Goal: Find specific page/section: Find specific page/section

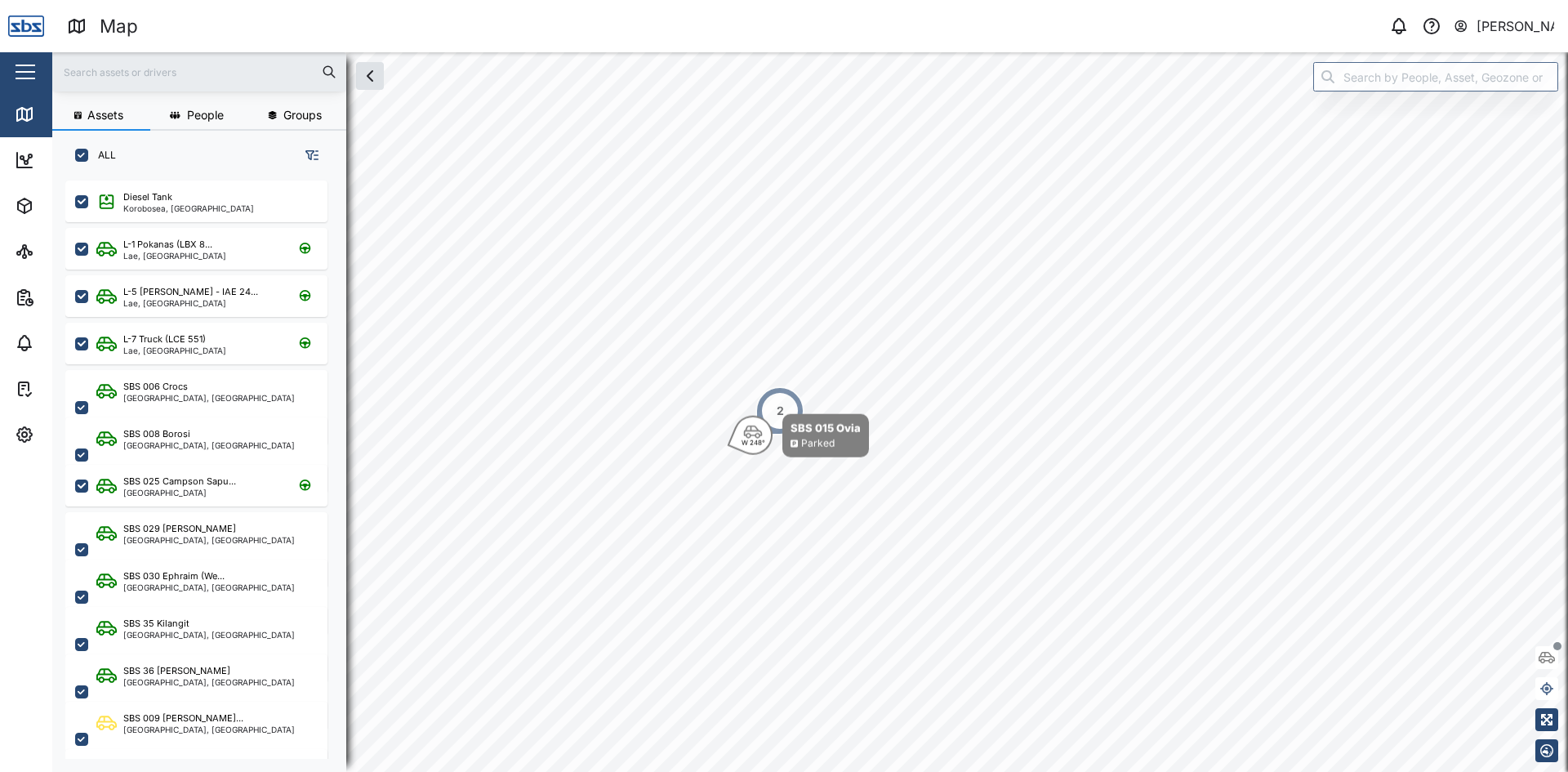
scroll to position [572, 256]
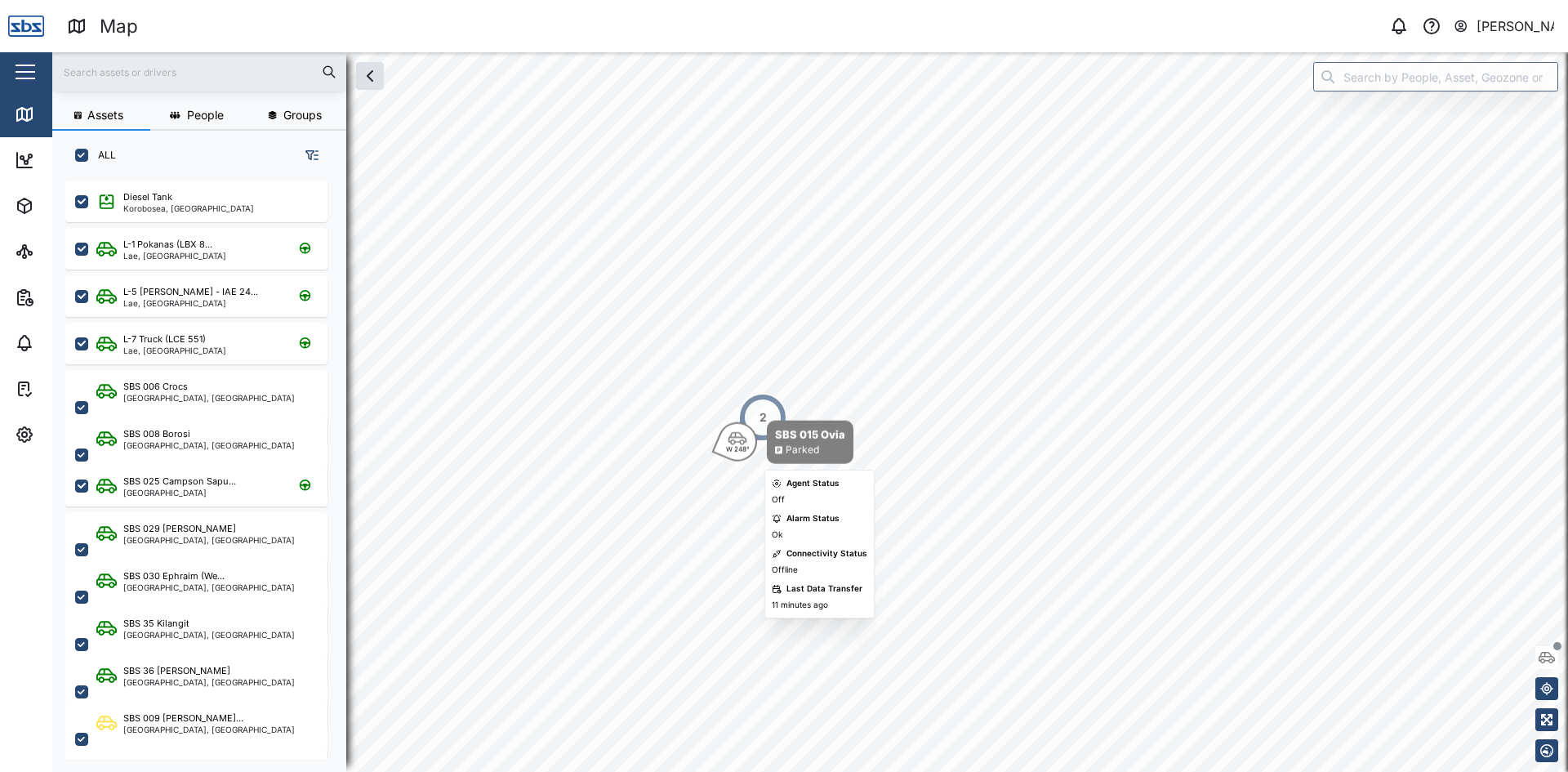
click at [739, 443] on icon "Map marker" at bounding box center [738, 438] width 19 height 13
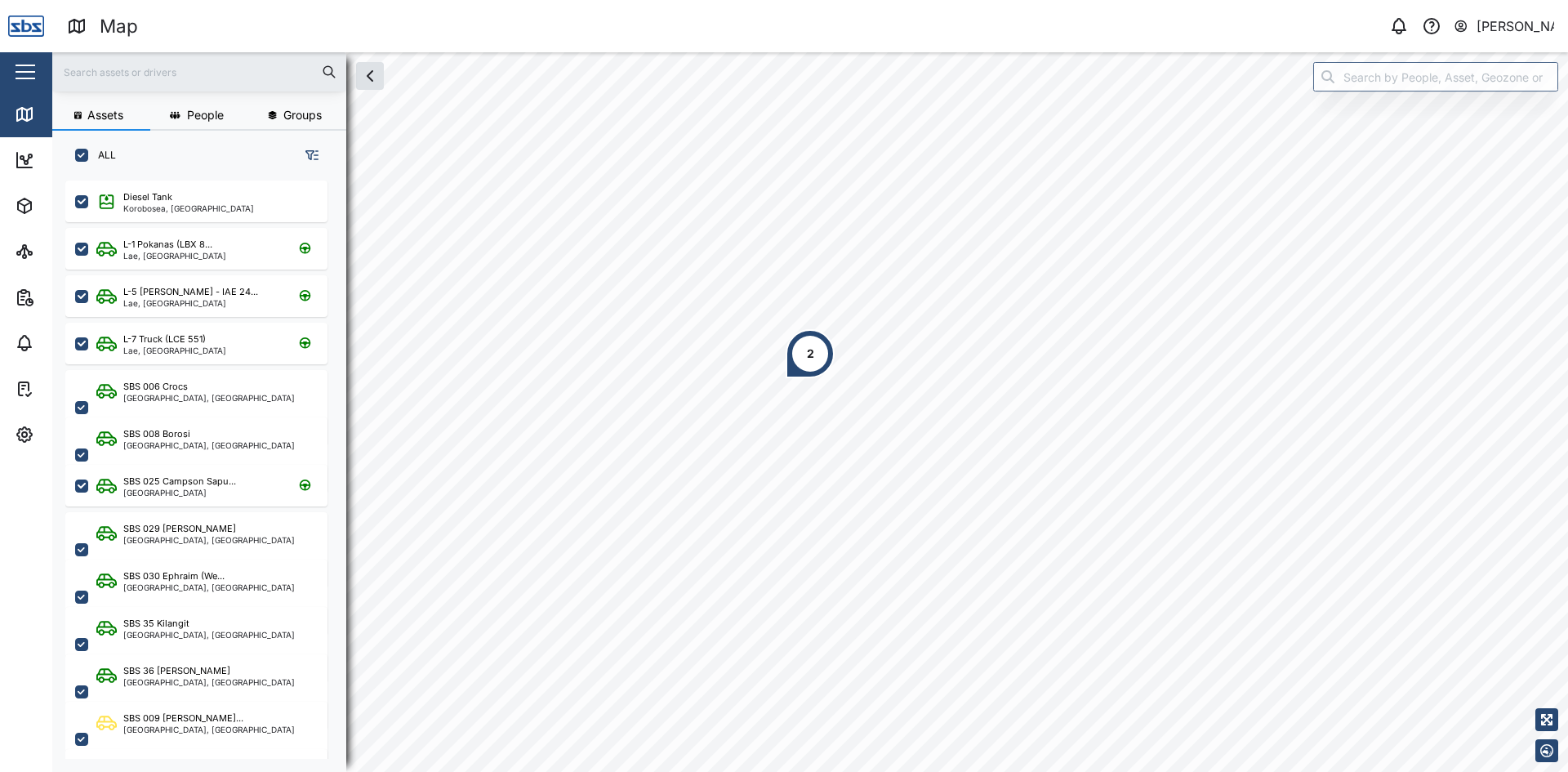
click at [822, 362] on div "2" at bounding box center [810, 354] width 49 height 49
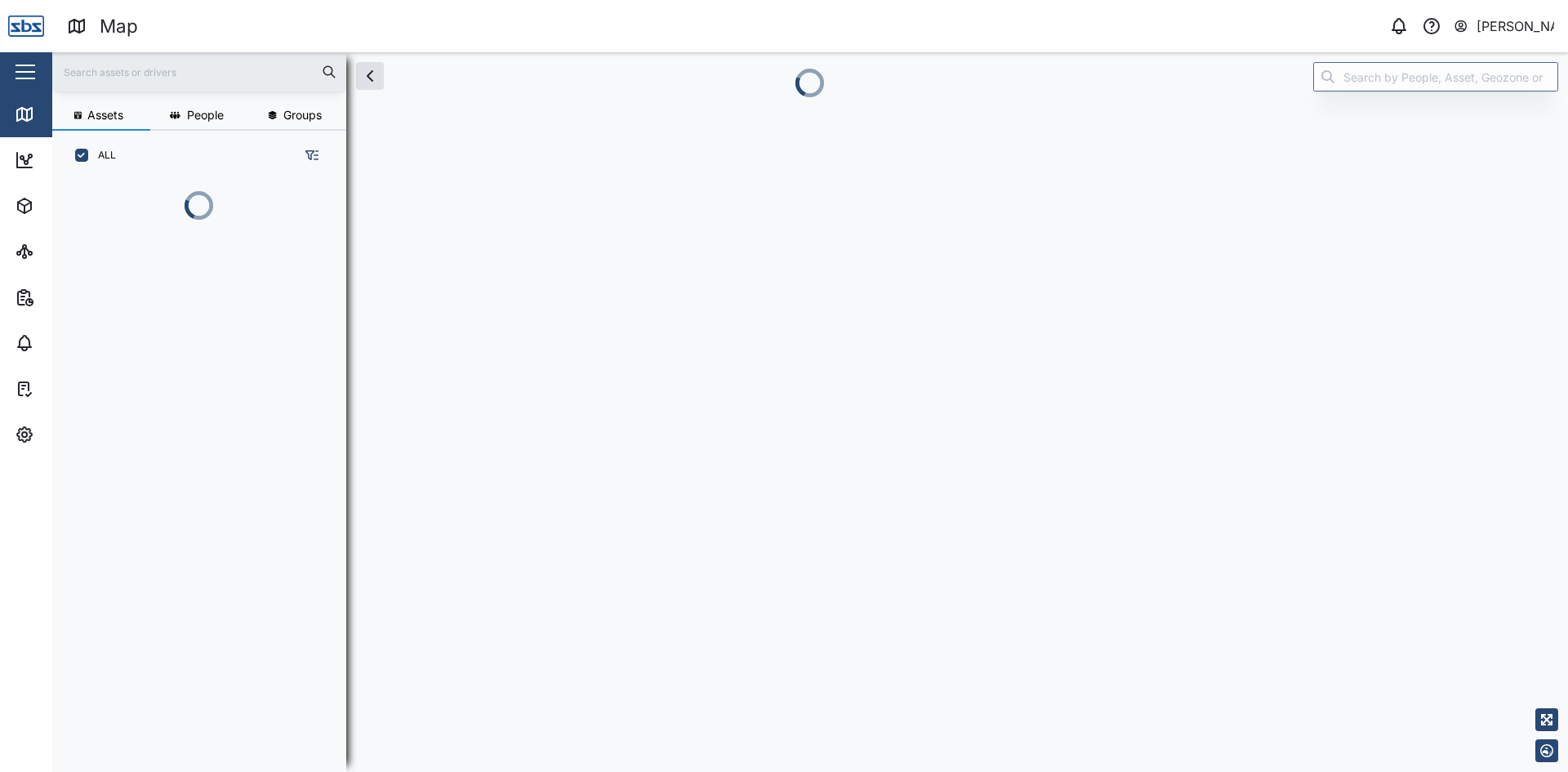
scroll to position [572, 256]
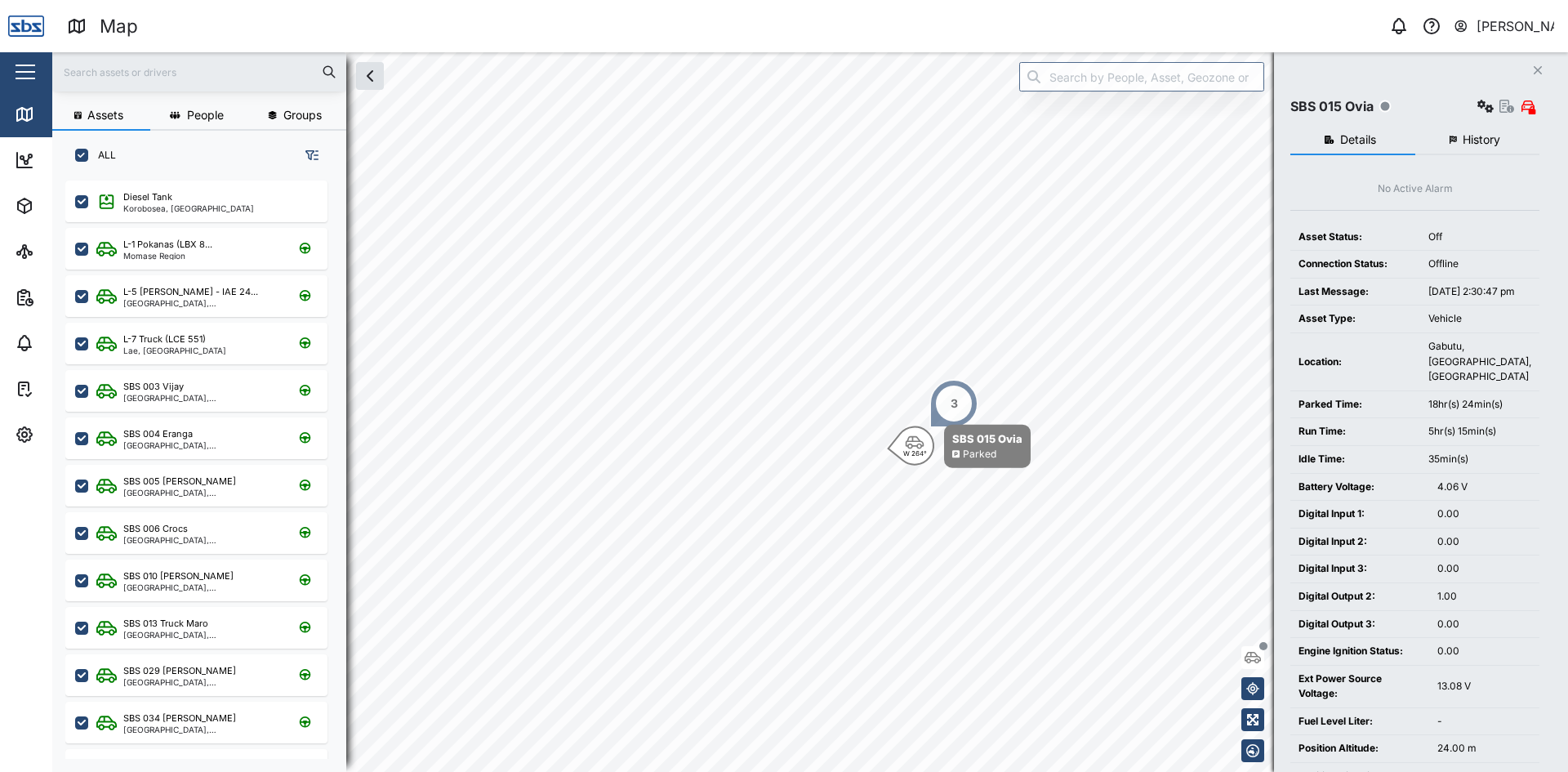
click at [963, 396] on div "3" at bounding box center [954, 404] width 49 height 49
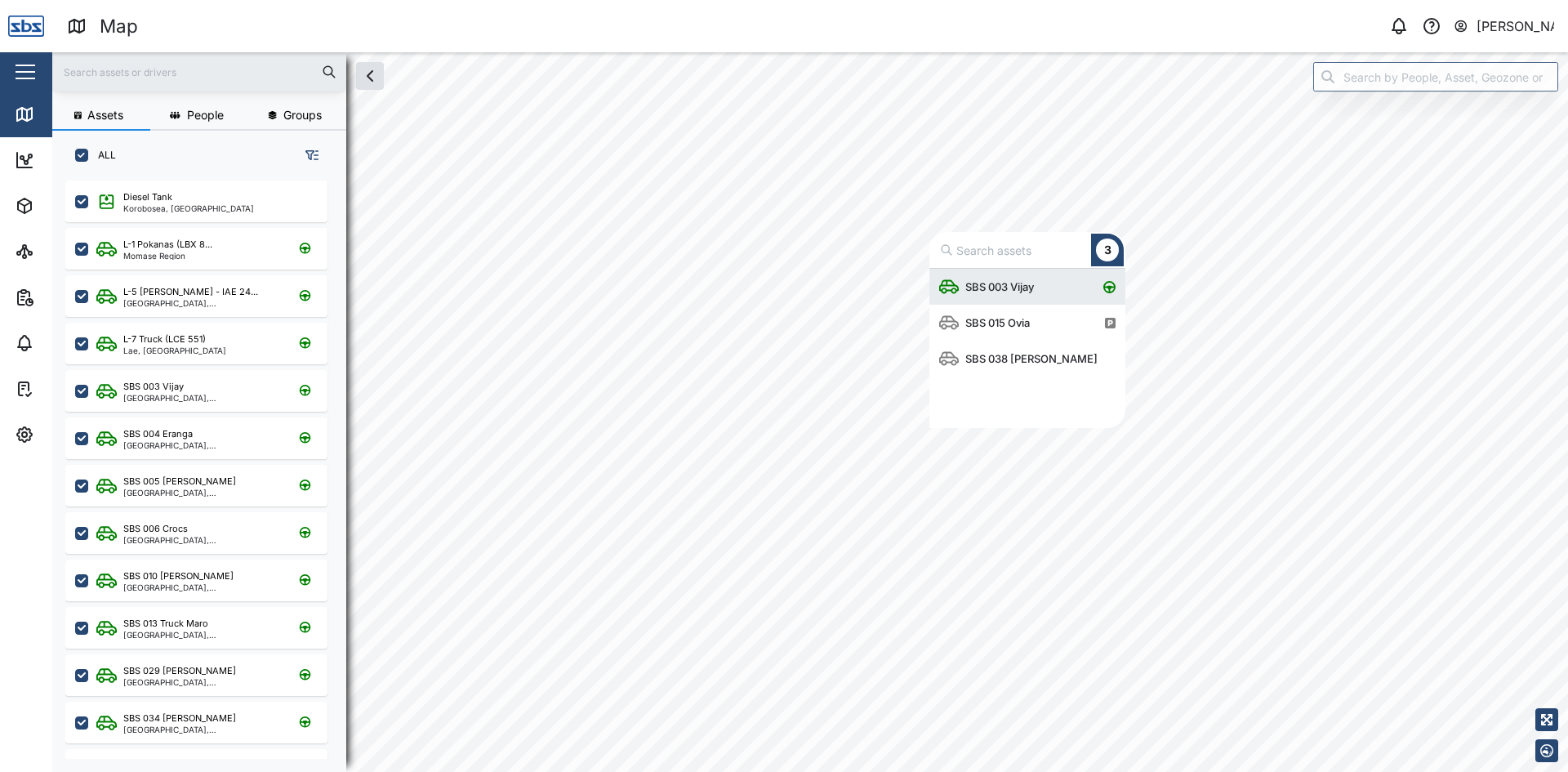
scroll to position [147, 184]
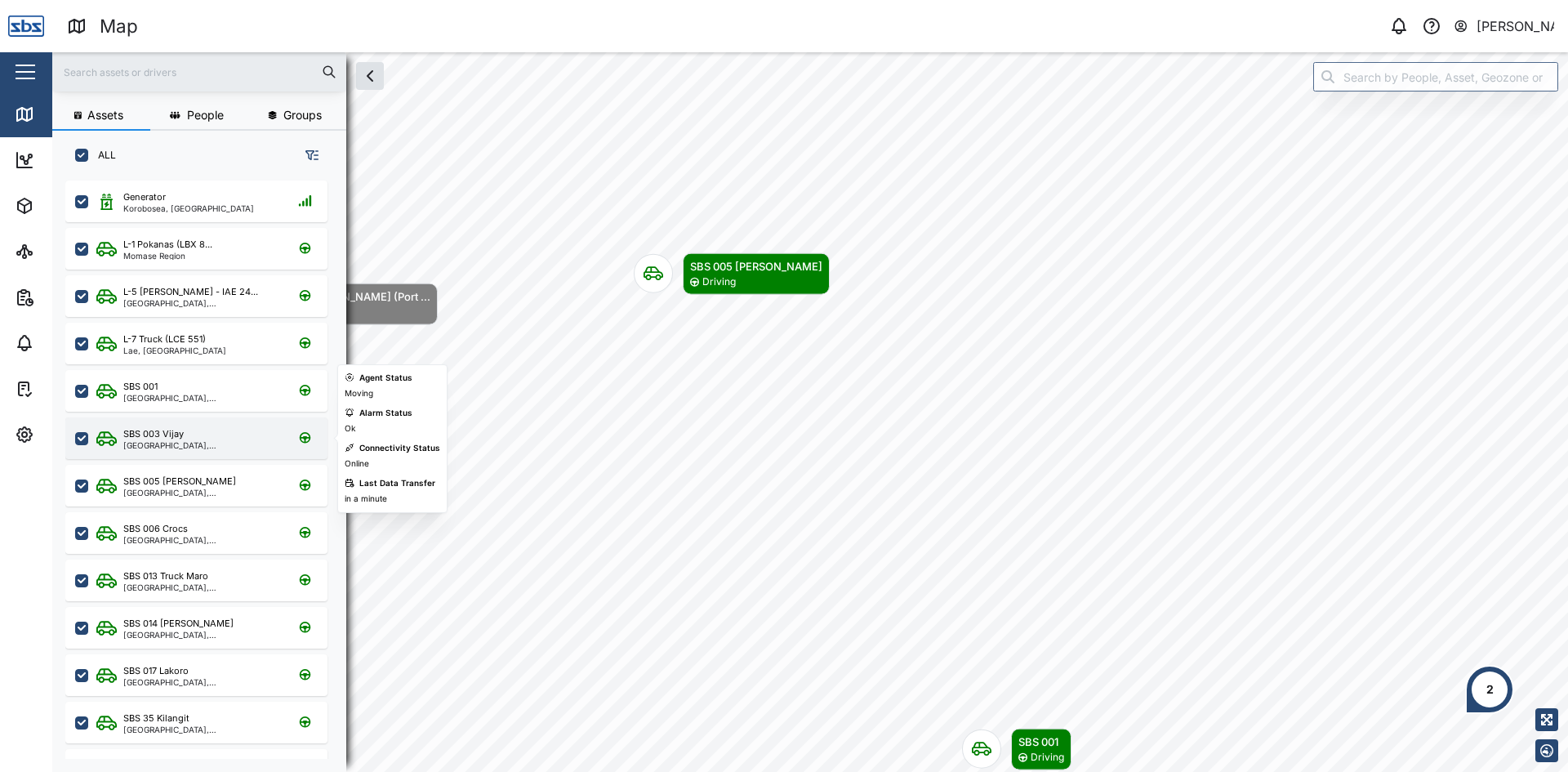
click at [169, 443] on div "[GEOGRAPHIC_DATA], [GEOGRAPHIC_DATA]" at bounding box center [201, 445] width 156 height 8
